Goal: Transaction & Acquisition: Purchase product/service

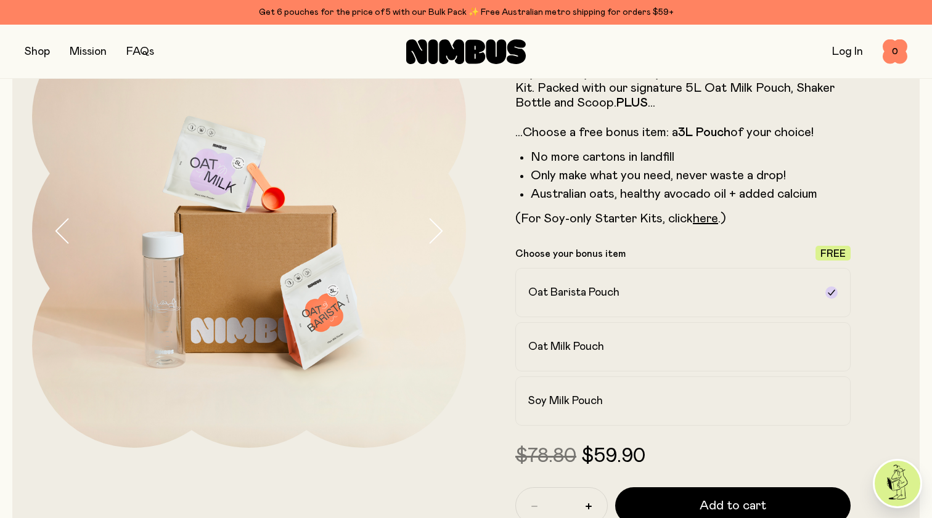
scroll to position [90, 0]
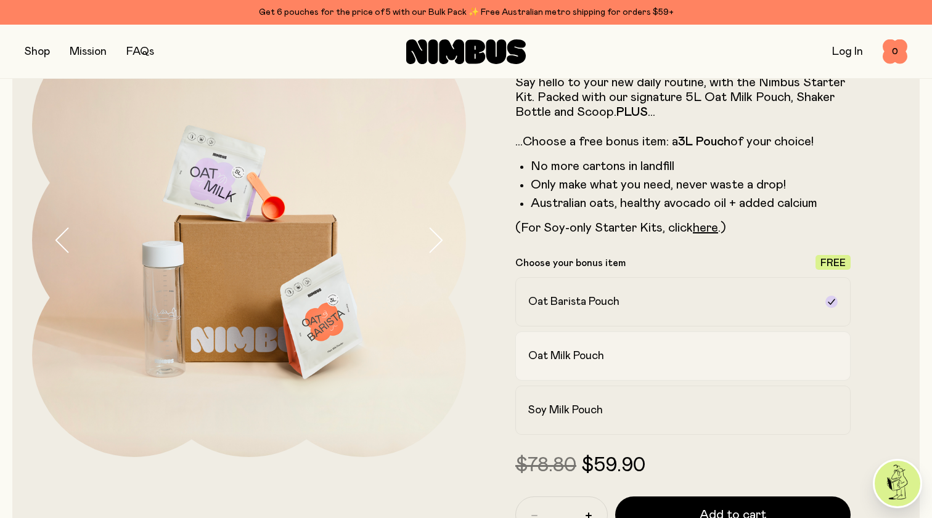
click at [534, 357] on h2 "Oat Milk Pouch" at bounding box center [566, 356] width 76 height 15
click at [542, 299] on h2 "Oat Barista Pouch" at bounding box center [573, 302] width 91 height 15
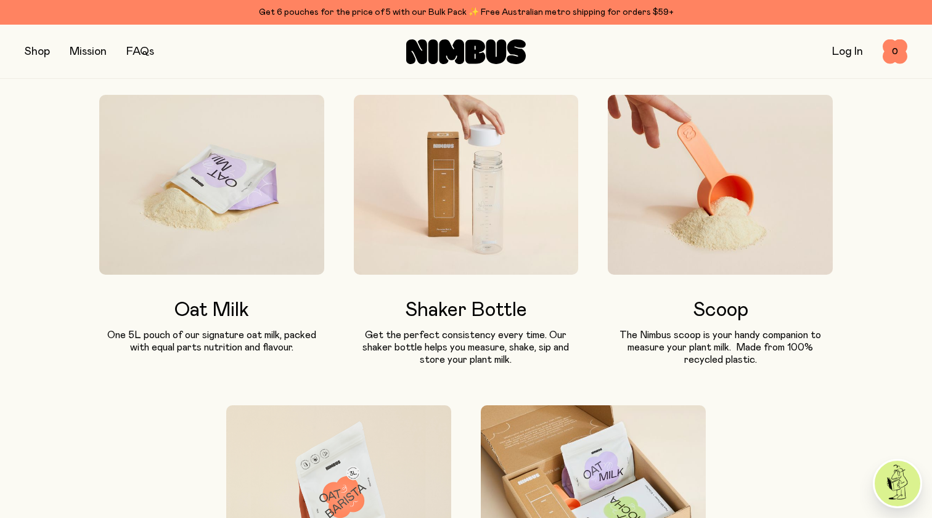
scroll to position [728, 0]
click at [198, 210] on img at bounding box center [211, 185] width 225 height 180
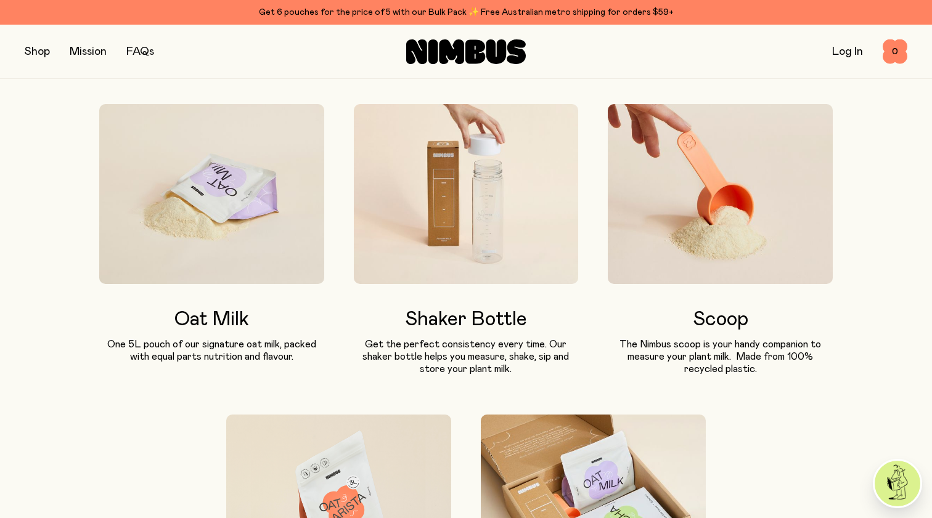
scroll to position [686, 0]
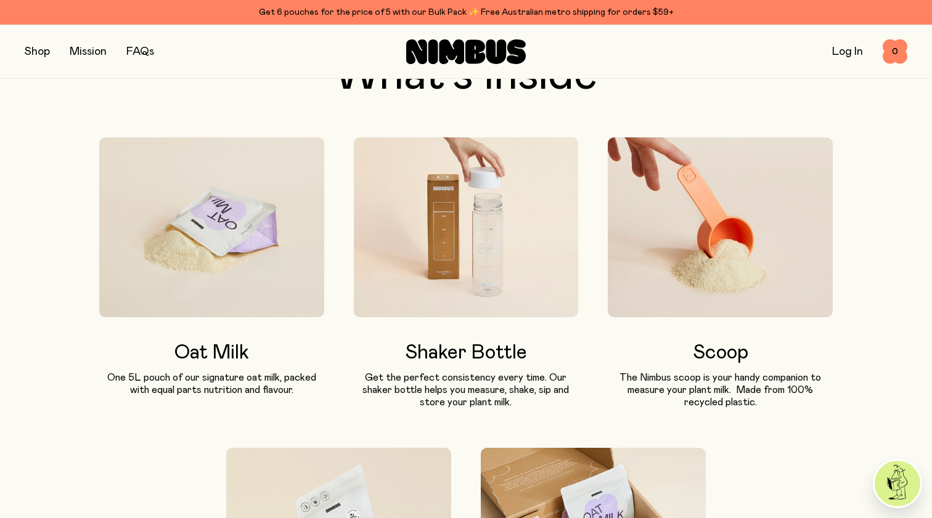
click at [209, 270] on img at bounding box center [211, 227] width 225 height 180
click at [216, 349] on h3 "Oat Milk" at bounding box center [211, 353] width 225 height 22
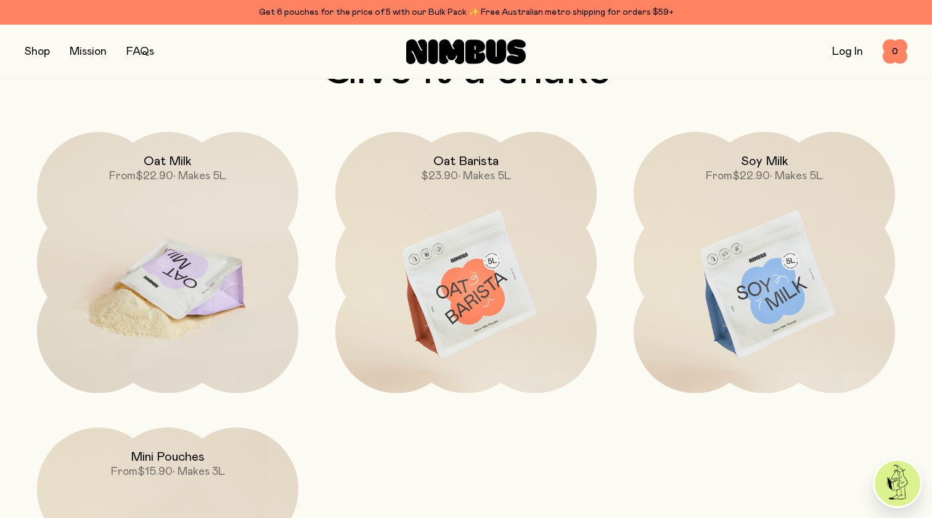
scroll to position [3608, 0]
click at [192, 290] on img at bounding box center [167, 284] width 261 height 307
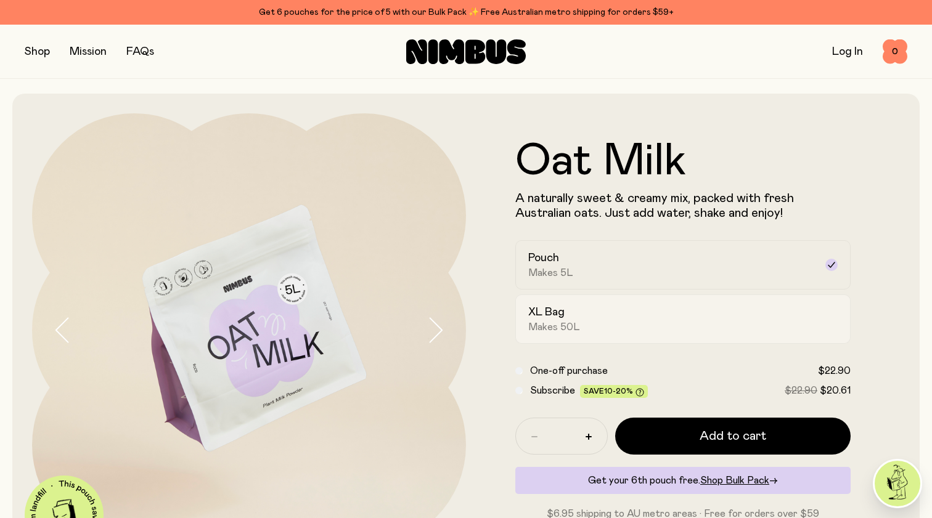
click at [681, 314] on div "XL Bag Makes 50L" at bounding box center [671, 319] width 287 height 28
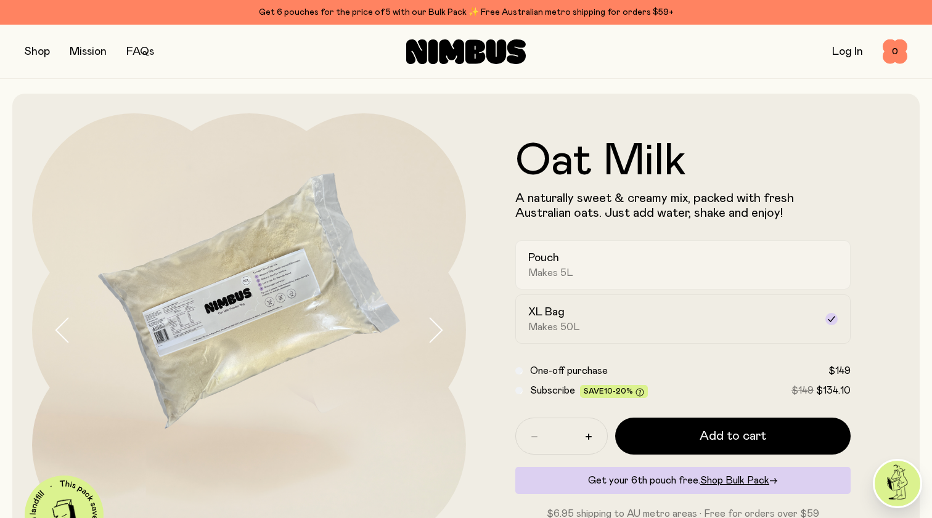
click at [667, 262] on div "Pouch Makes 5L" at bounding box center [671, 265] width 287 height 28
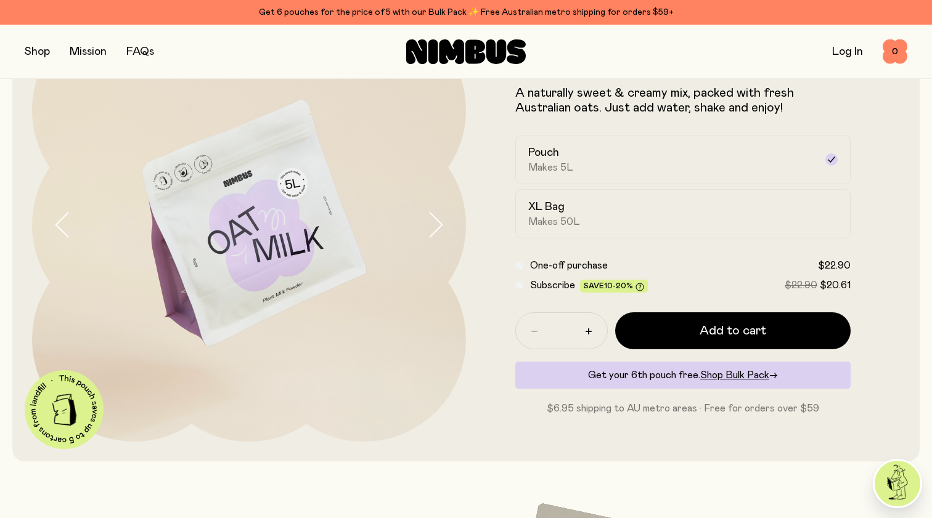
scroll to position [106, 0]
click at [590, 333] on icon "button" at bounding box center [588, 331] width 6 height 6
type input "*"
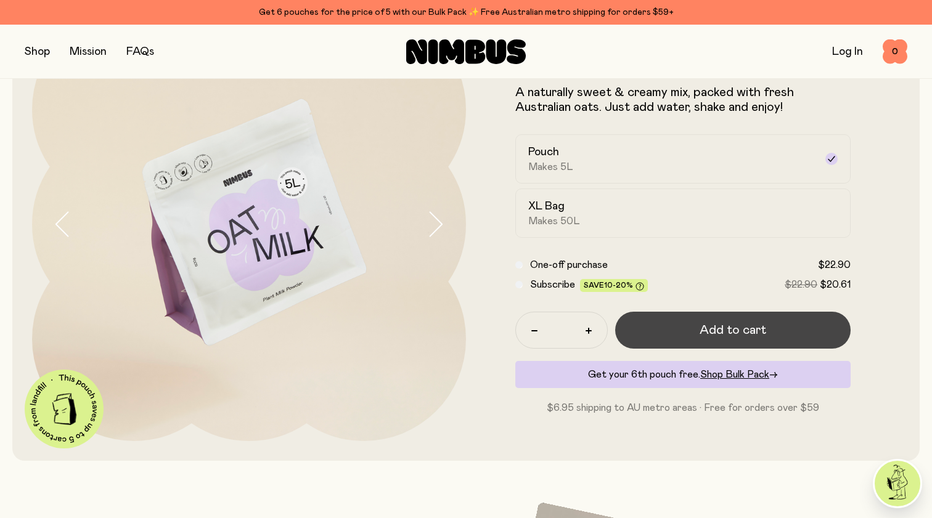
click at [706, 330] on span "Add to cart" at bounding box center [732, 330] width 67 height 17
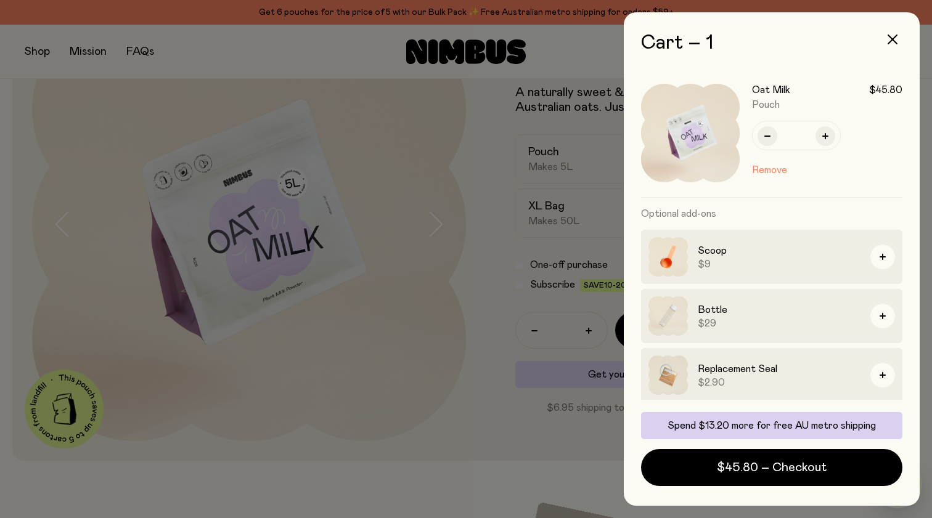
click at [492, 367] on div at bounding box center [466, 259] width 932 height 518
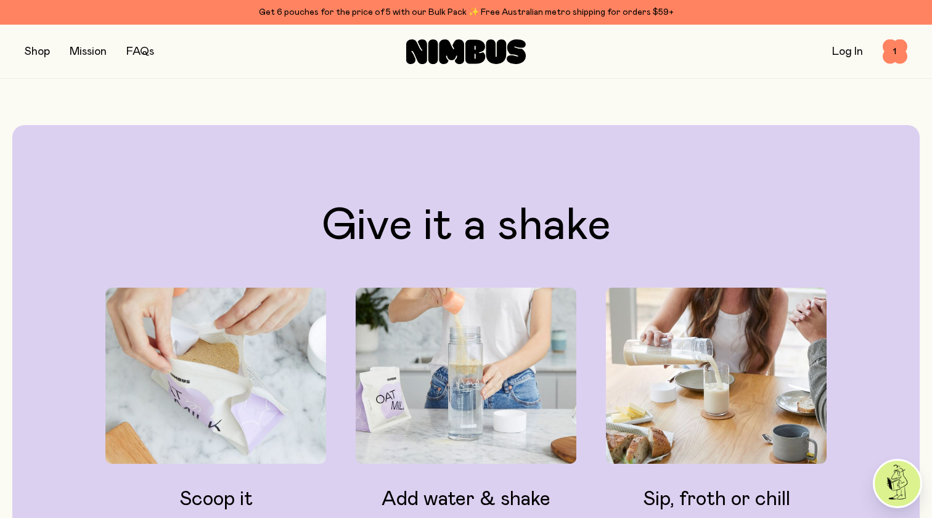
scroll to position [990, 0]
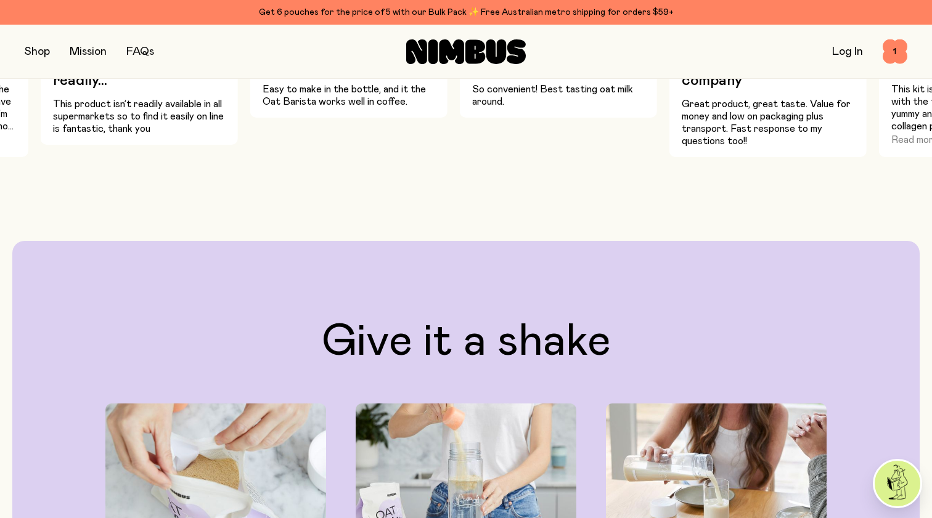
click at [39, 52] on button "button" at bounding box center [37, 51] width 25 height 17
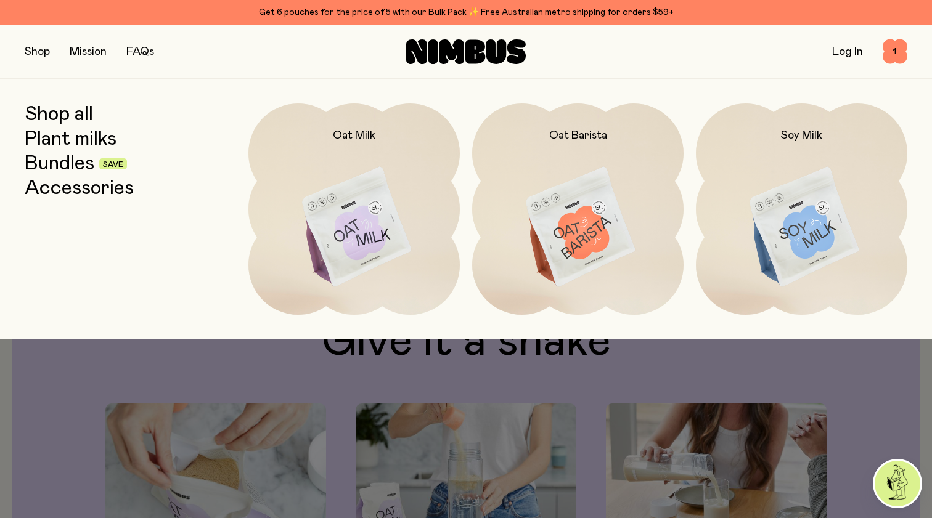
click at [62, 112] on link "Shop all" at bounding box center [59, 115] width 68 height 22
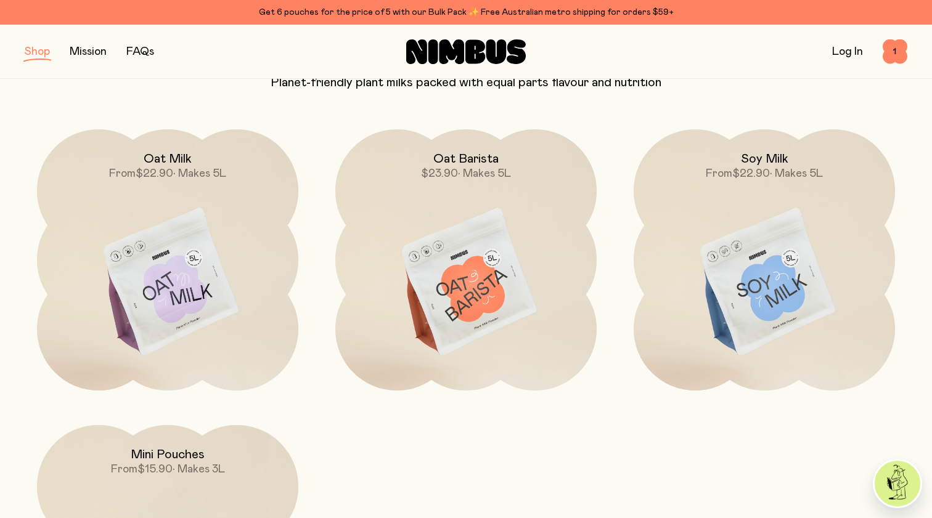
scroll to position [126, 0]
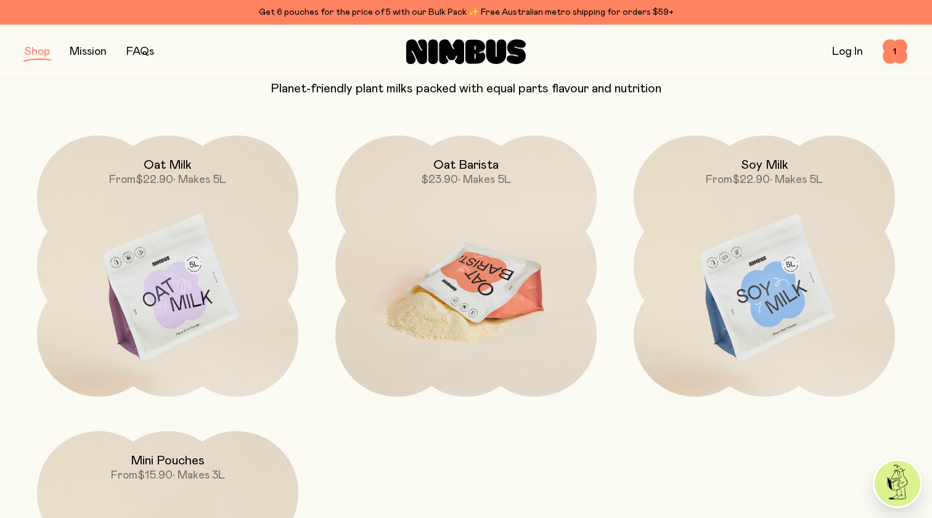
click at [467, 299] on img at bounding box center [465, 289] width 261 height 307
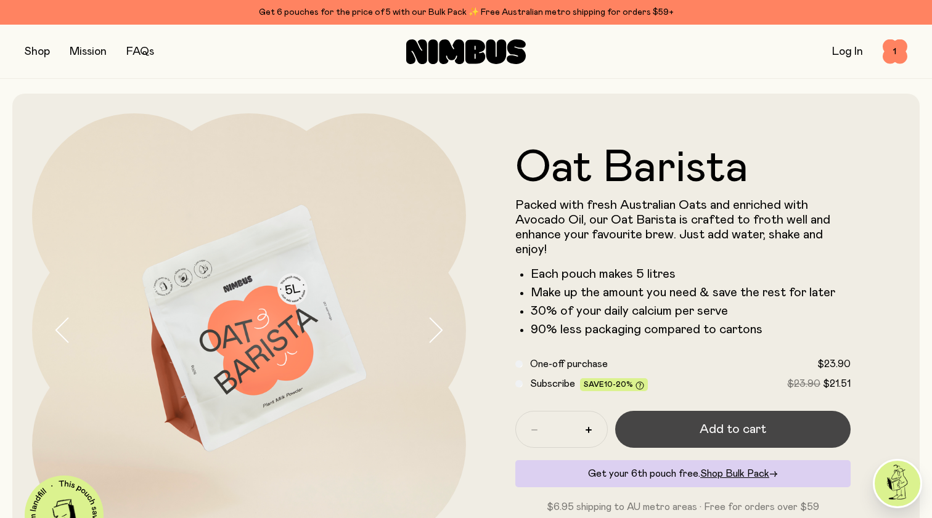
click at [690, 428] on button "Add to cart" at bounding box center [732, 429] width 235 height 37
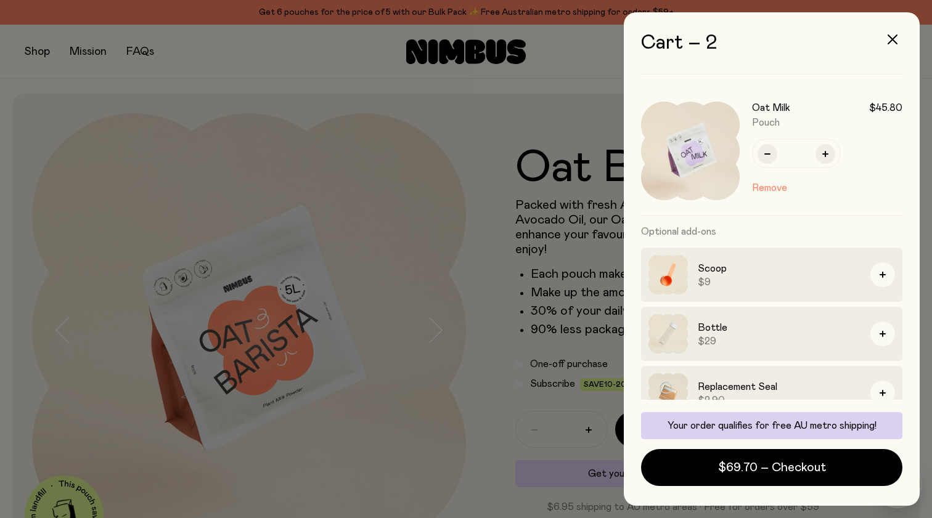
scroll to position [124, 0]
click at [665, 278] on img at bounding box center [667, 273] width 39 height 39
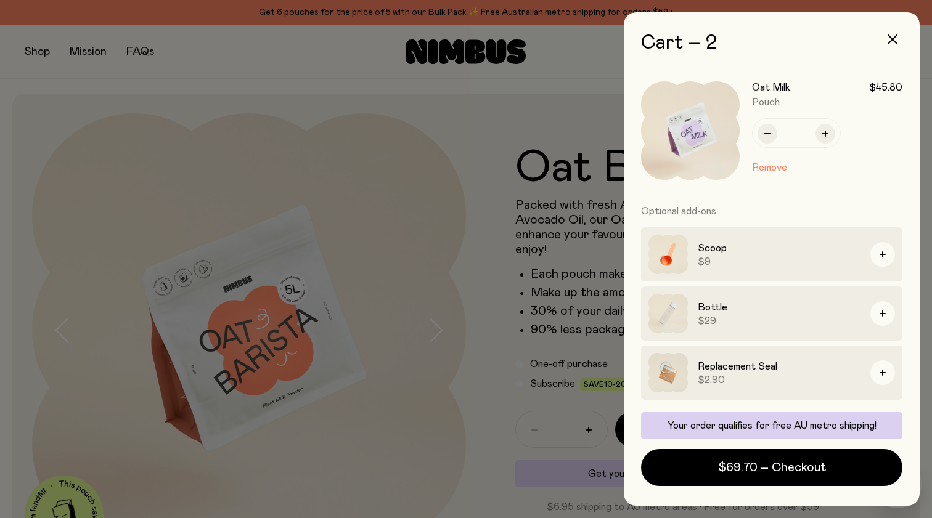
scroll to position [0, 0]
click at [324, 337] on div at bounding box center [466, 259] width 932 height 518
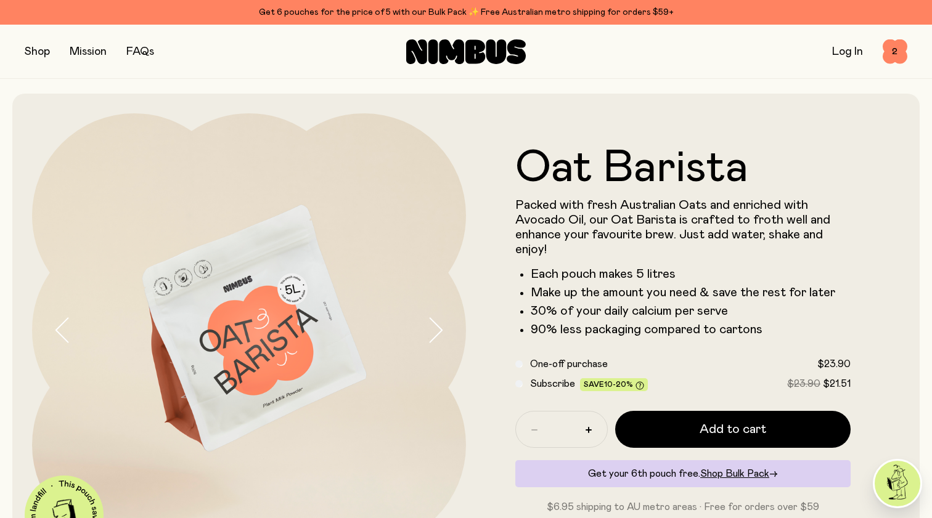
click at [40, 57] on button "button" at bounding box center [37, 51] width 25 height 17
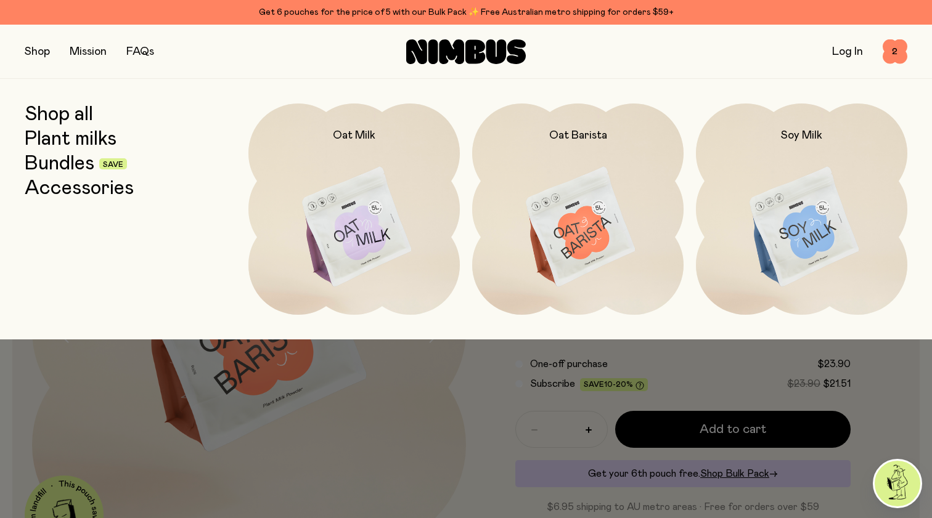
scroll to position [6, 0]
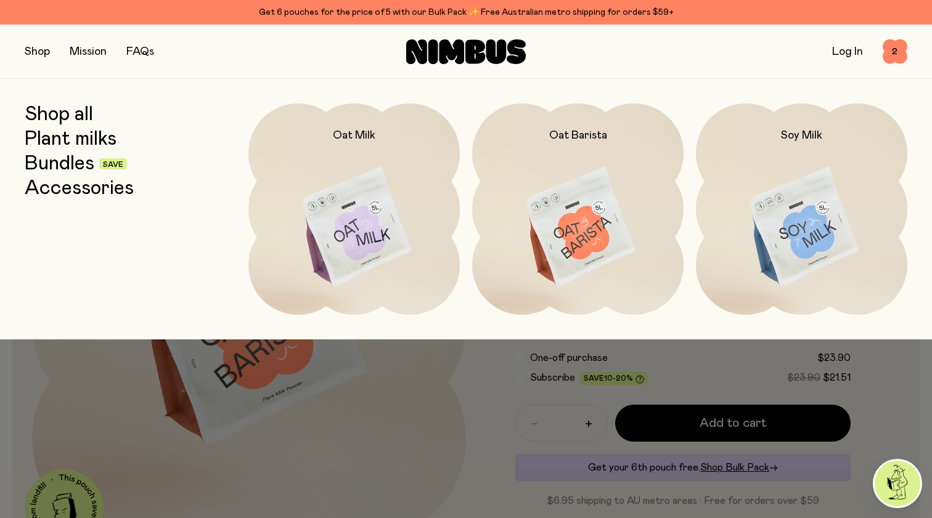
click at [81, 187] on link "Accessories" at bounding box center [79, 188] width 109 height 22
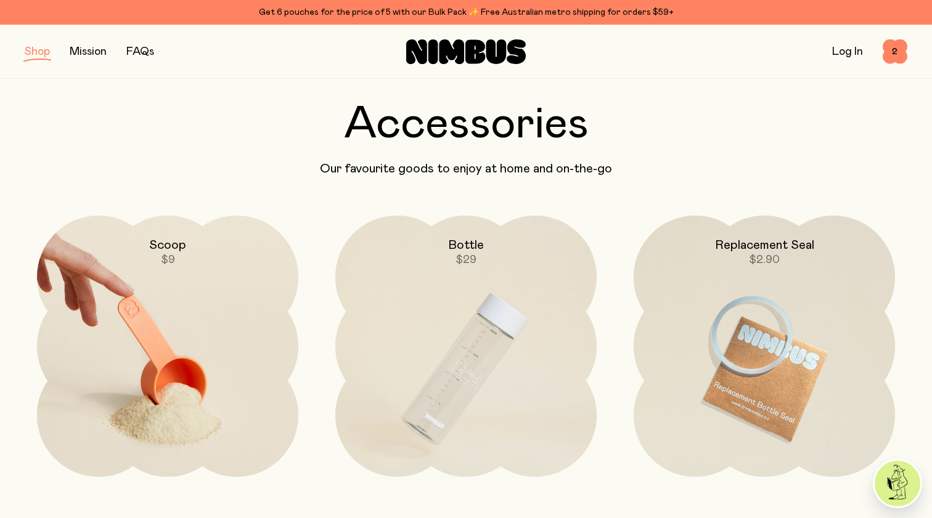
scroll to position [54, 0]
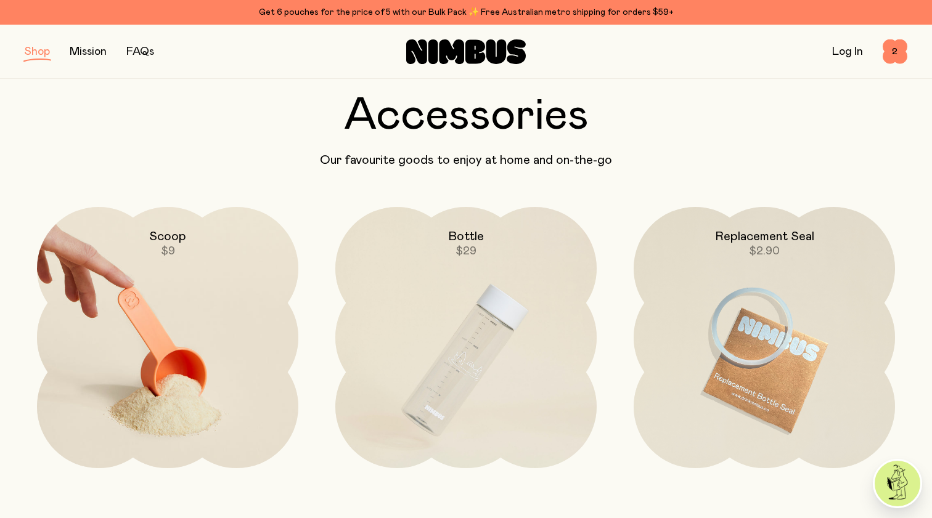
click at [196, 322] on img at bounding box center [167, 360] width 261 height 307
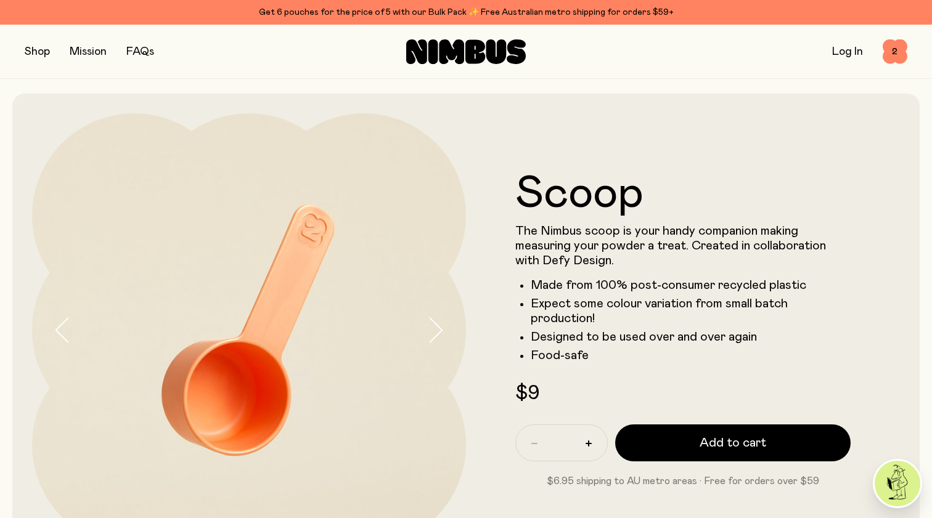
click at [433, 330] on icon "button" at bounding box center [434, 330] width 17 height 26
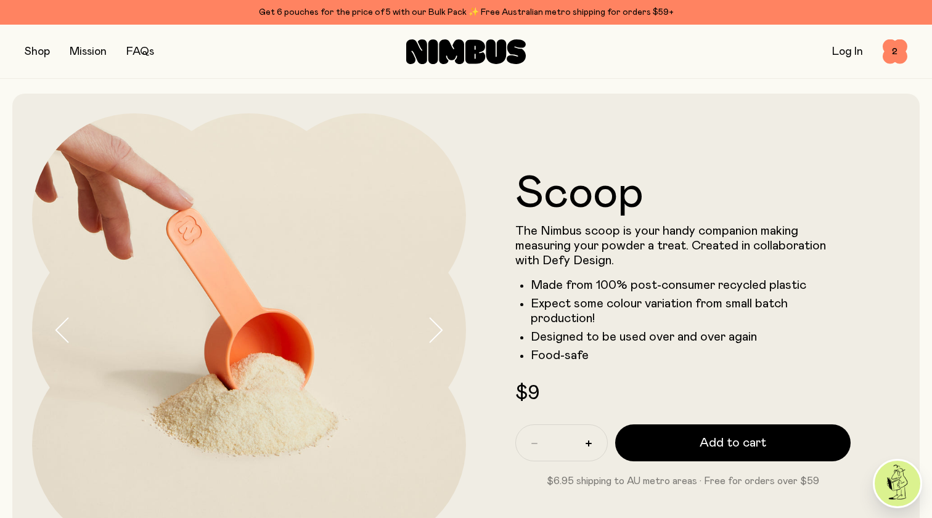
click at [433, 330] on icon "button" at bounding box center [434, 330] width 17 height 26
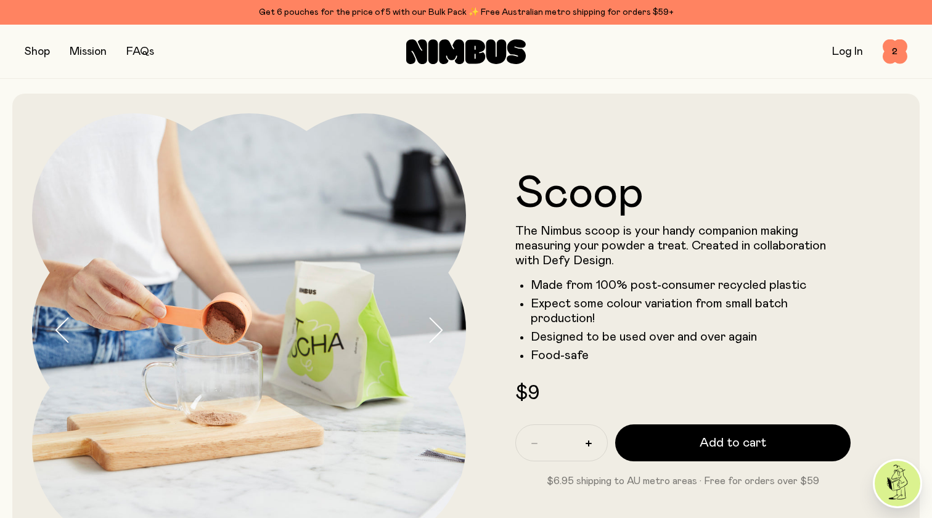
click at [433, 330] on icon "button" at bounding box center [434, 330] width 17 height 26
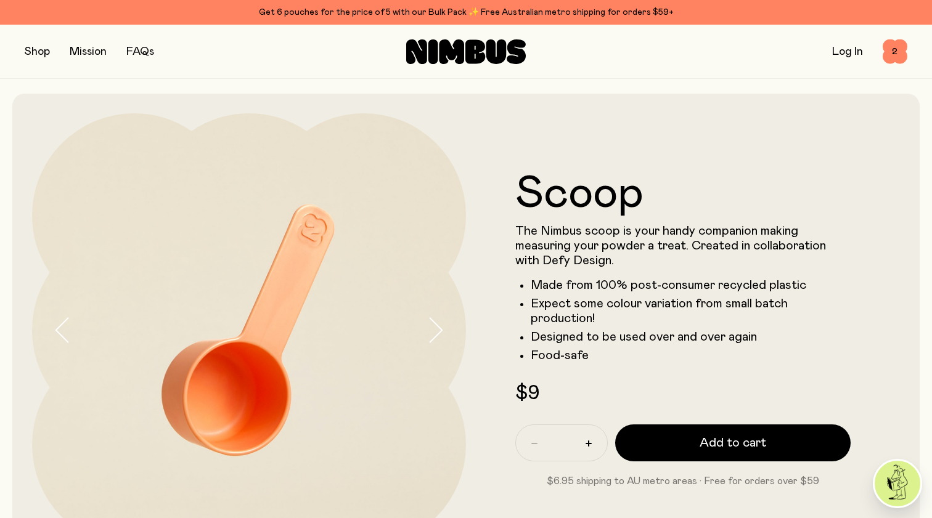
click at [433, 330] on icon "button" at bounding box center [434, 330] width 17 height 26
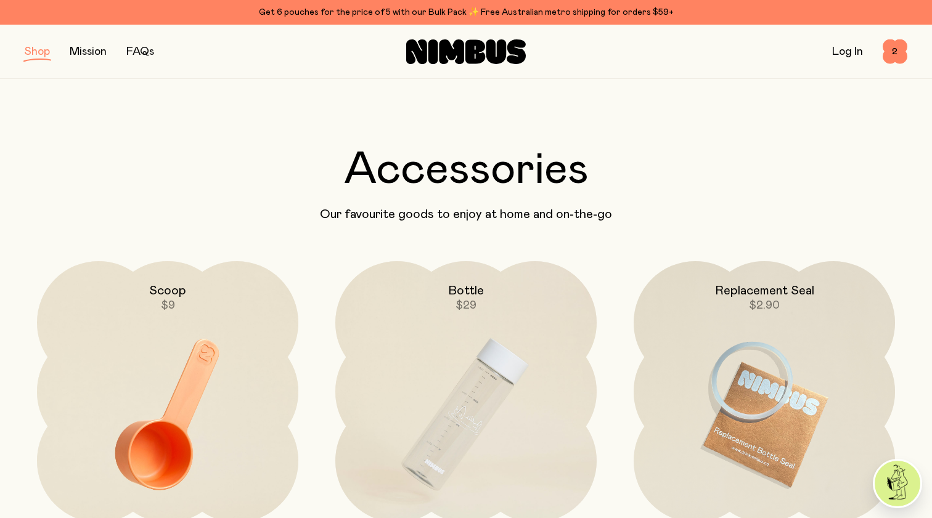
click at [29, 49] on button "button" at bounding box center [37, 51] width 25 height 17
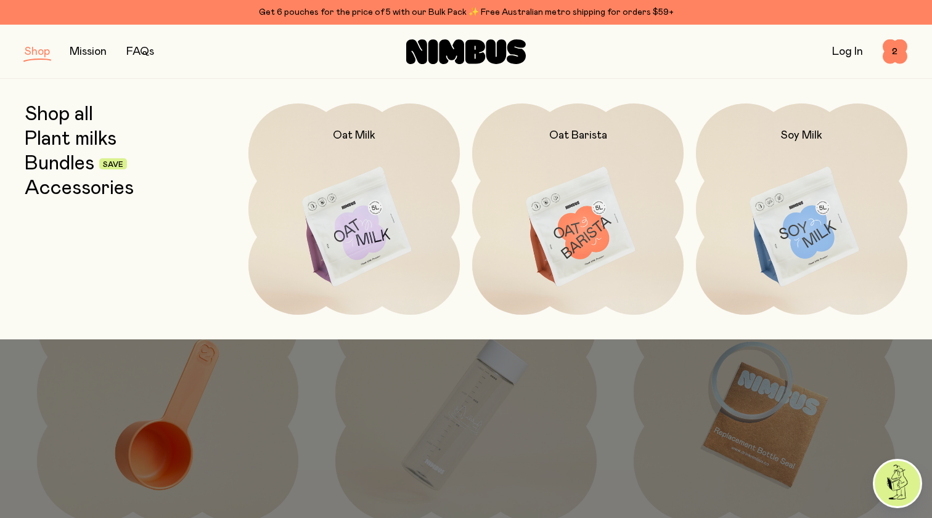
click at [92, 139] on link "Plant milks" at bounding box center [71, 139] width 92 height 22
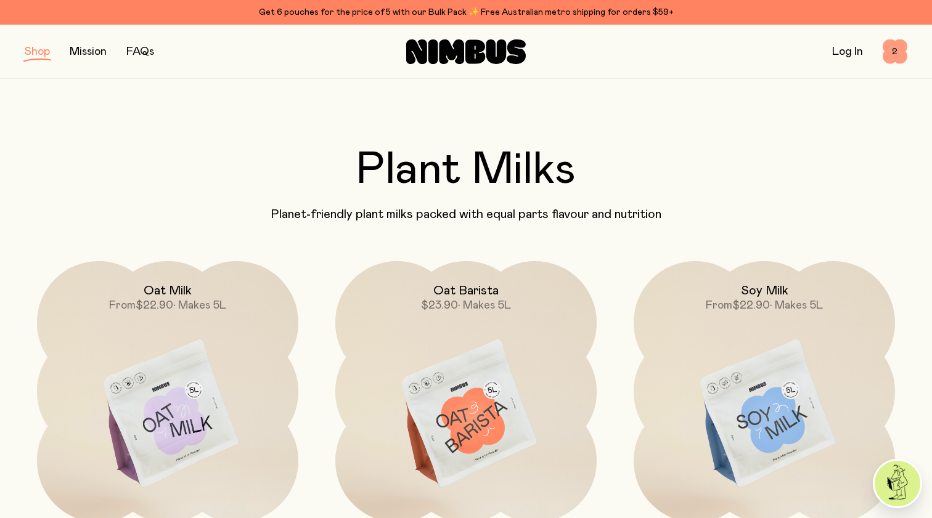
click at [895, 49] on span "2" at bounding box center [894, 51] width 25 height 25
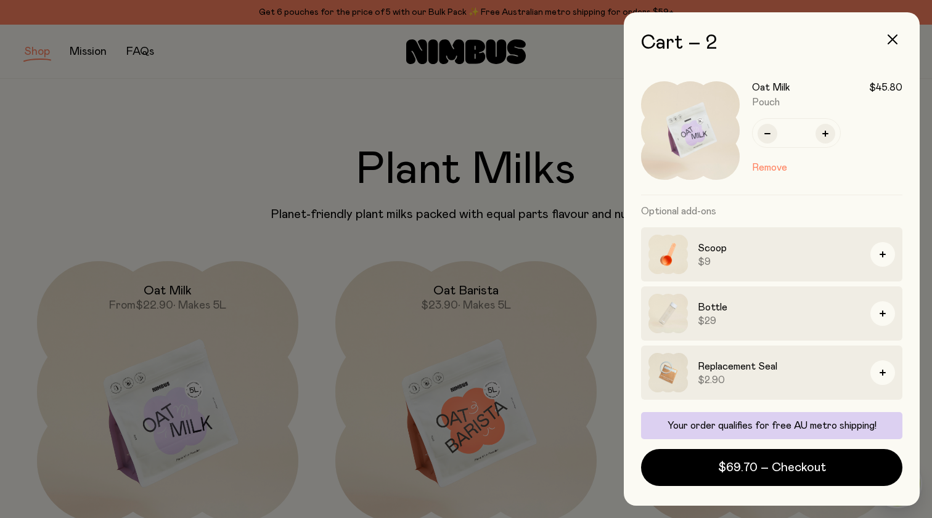
scroll to position [144, 0]
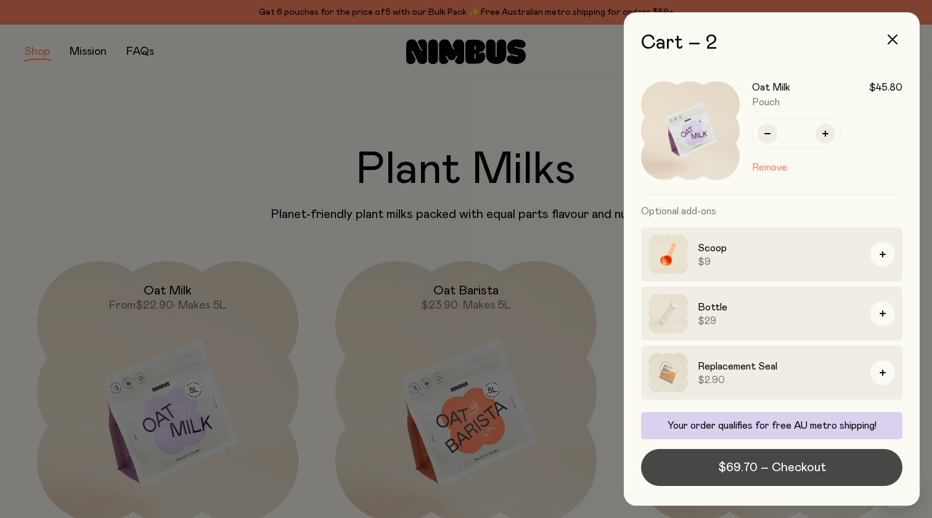
click at [773, 471] on span "$69.70 – Checkout" at bounding box center [772, 467] width 108 height 17
